Goal: Task Accomplishment & Management: Manage account settings

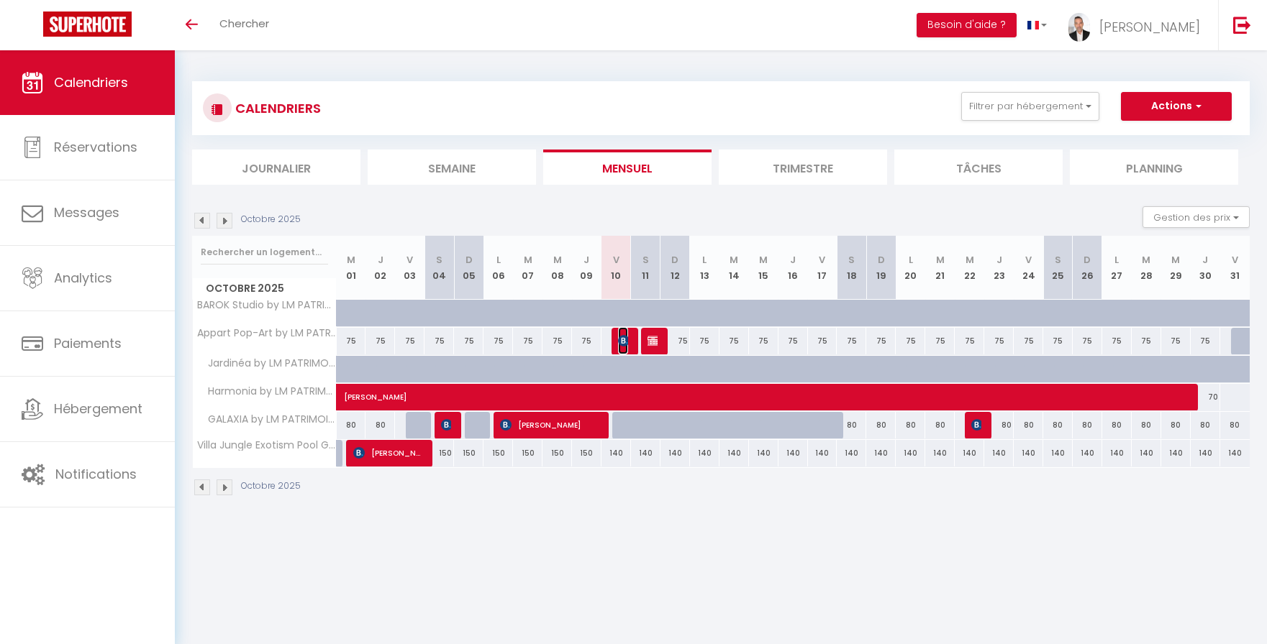
click at [623, 347] on span "[PERSON_NAME]" at bounding box center [623, 340] width 10 height 27
select select "OK"
select select "0"
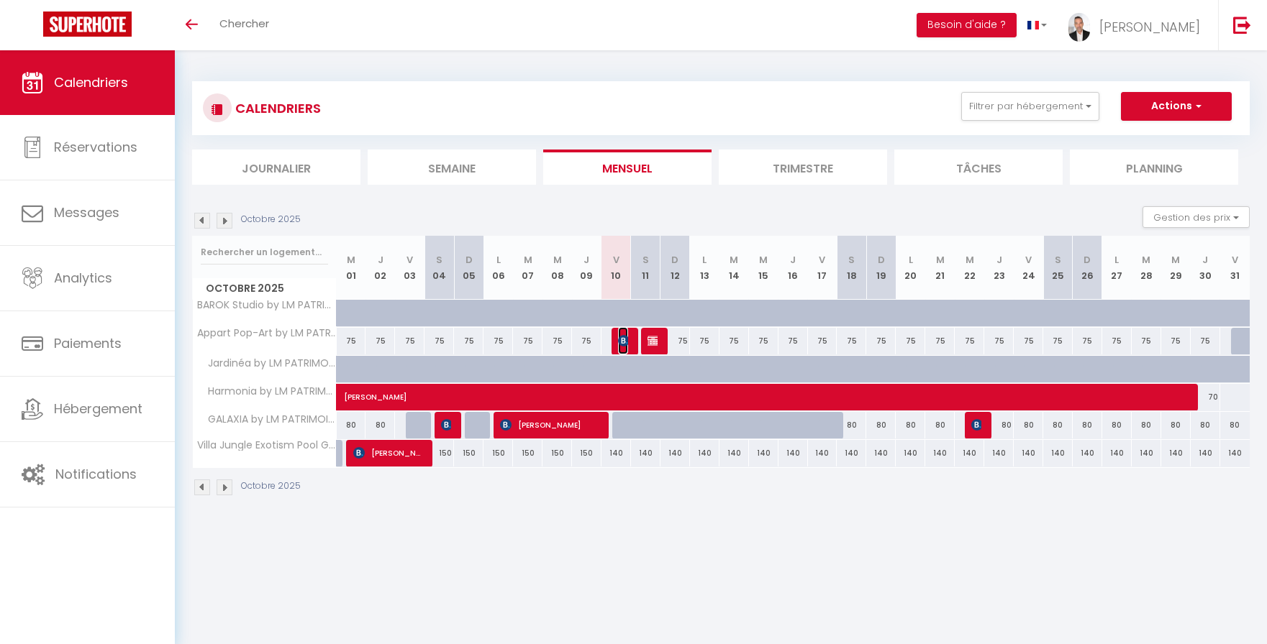
select select "1"
select select
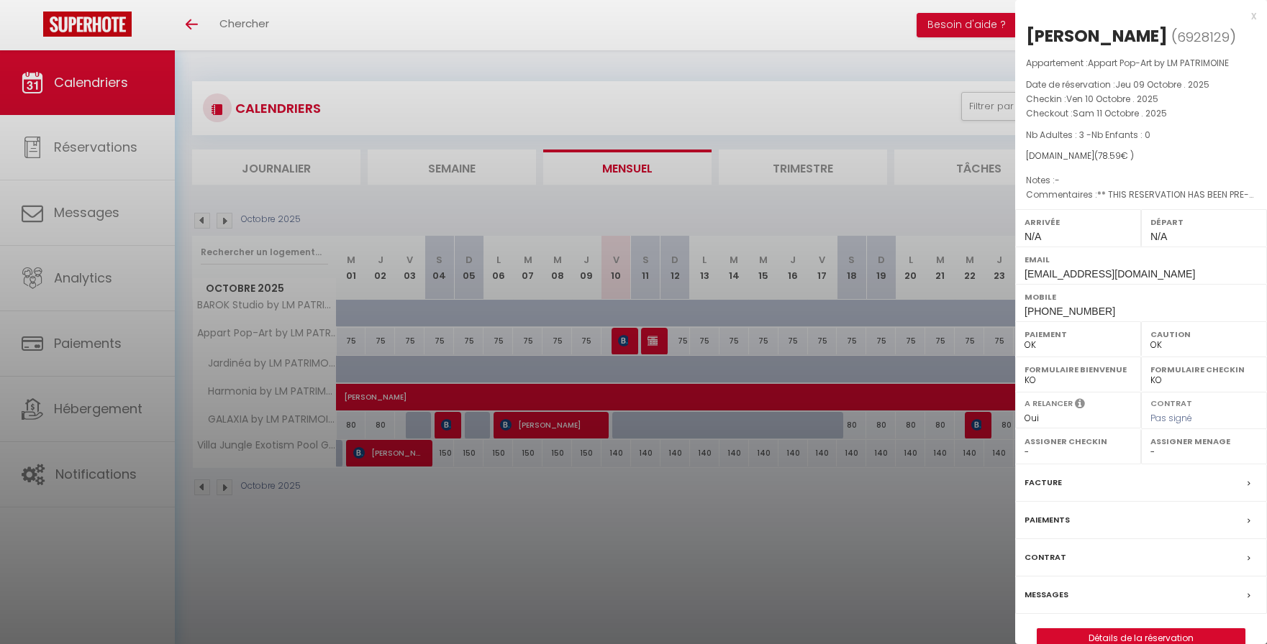
click at [1108, 595] on div "Messages" at bounding box center [1141, 595] width 252 height 37
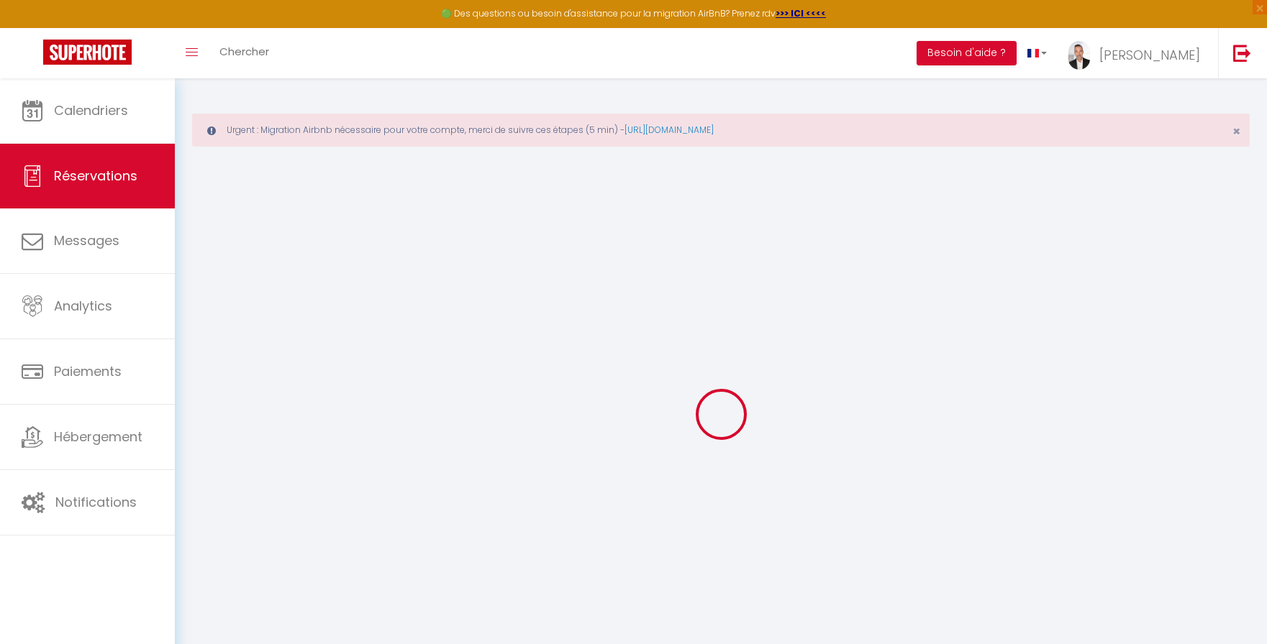
select select
checkbox input "false"
type textarea "** THIS RESERVATION HAS BEEN PRE-PAID ** We are traveling with a small dog. Are…"
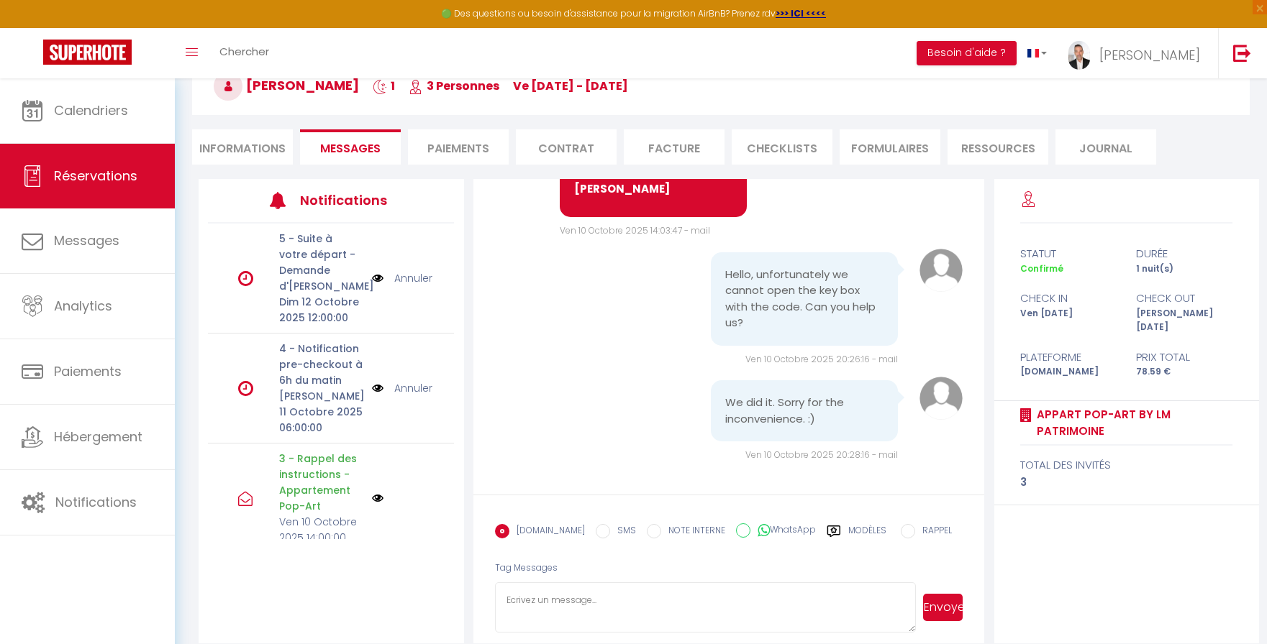
scroll to position [164, 0]
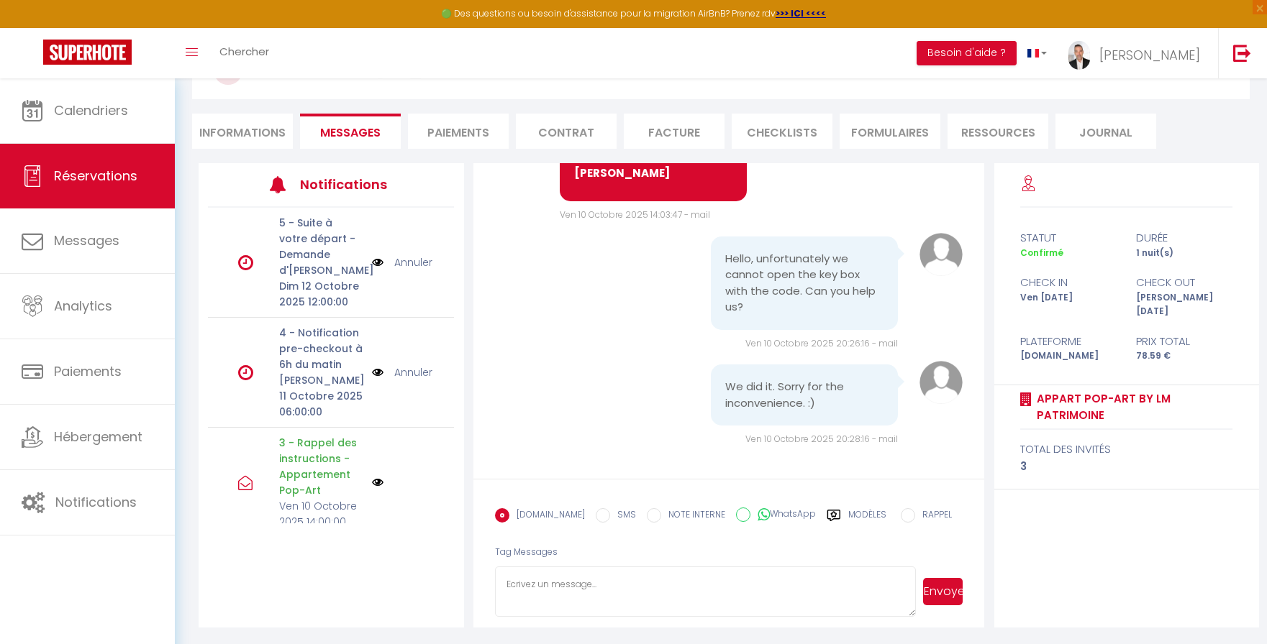
click at [661, 595] on textarea at bounding box center [705, 592] width 421 height 50
type textarea "ok have a good evening"
click at [947, 596] on button "Envoyer" at bounding box center [943, 591] width 40 height 27
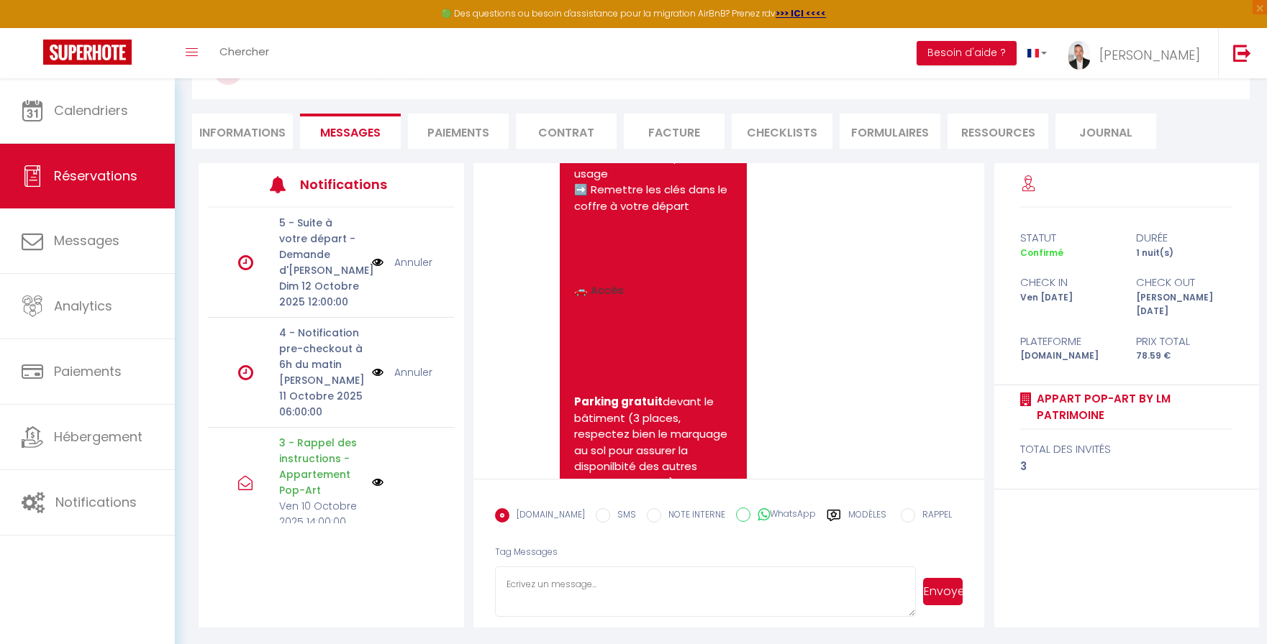
scroll to position [5292, 0]
